Goal: Browse casually: Explore the website without a specific task or goal

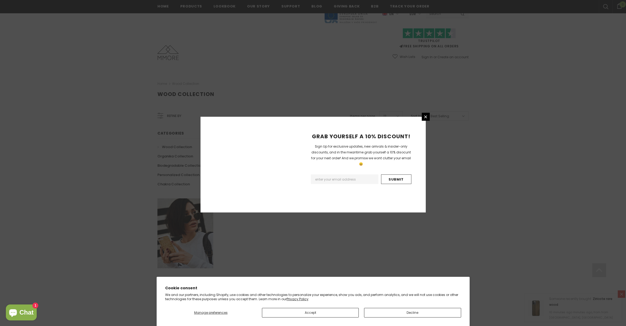
scroll to position [218, 0]
